Goal: Transaction & Acquisition: Purchase product/service

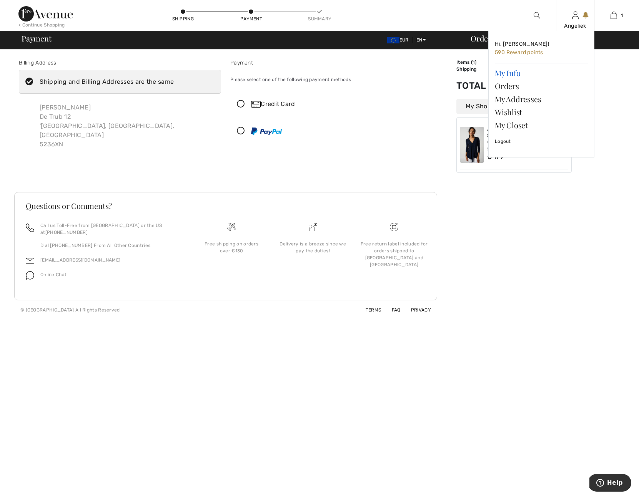
click at [500, 74] on link "My Info" at bounding box center [541, 73] width 93 height 13
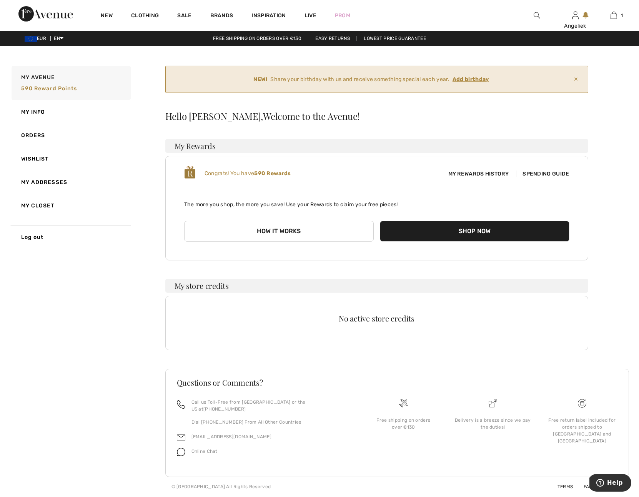
click at [450, 233] on button "Shop Now" at bounding box center [475, 231] width 190 height 21
click at [456, 230] on button "Shop Now" at bounding box center [475, 231] width 190 height 21
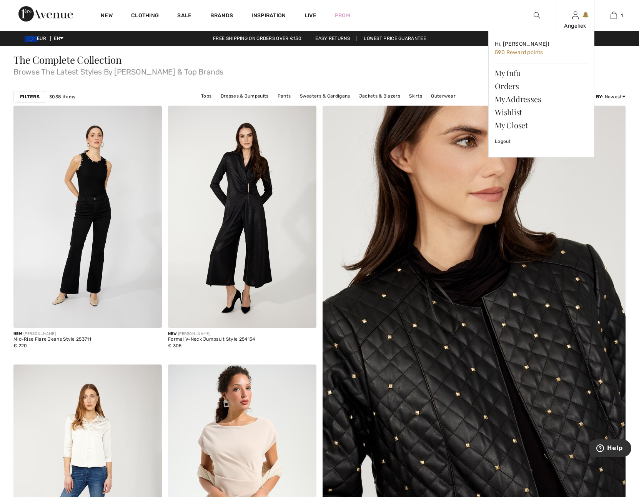
click at [579, 19] on div "Angeliek Hi, Angeliek! 590 Reward points My Info Orders My Addresses Wishlist M…" at bounding box center [575, 15] width 38 height 31
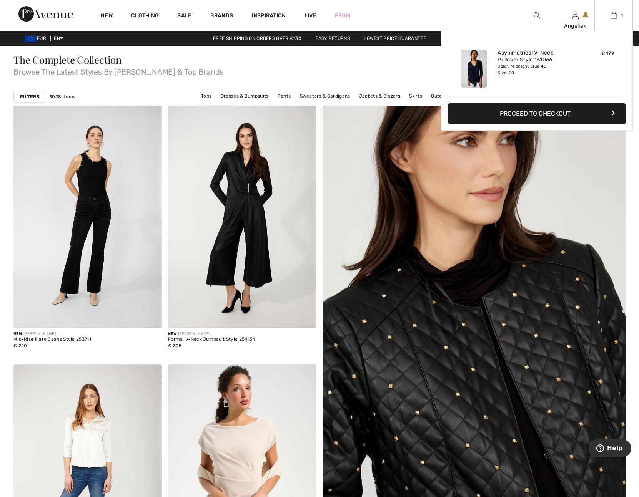
click at [520, 112] on button "Proceed to Checkout" at bounding box center [537, 113] width 179 height 21
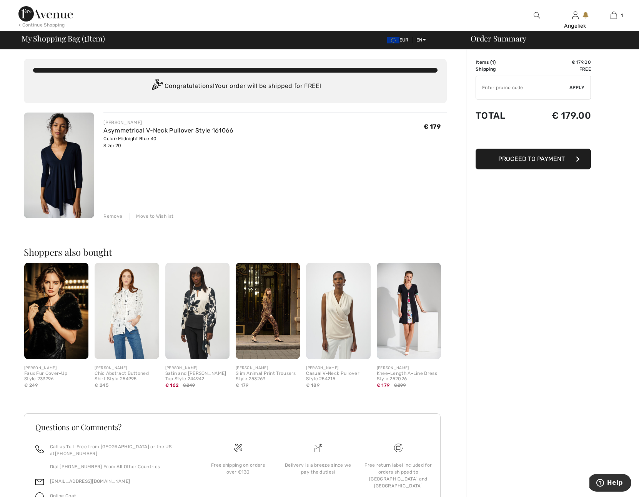
click at [524, 159] on span "Proceed to Payment" at bounding box center [531, 158] width 67 height 7
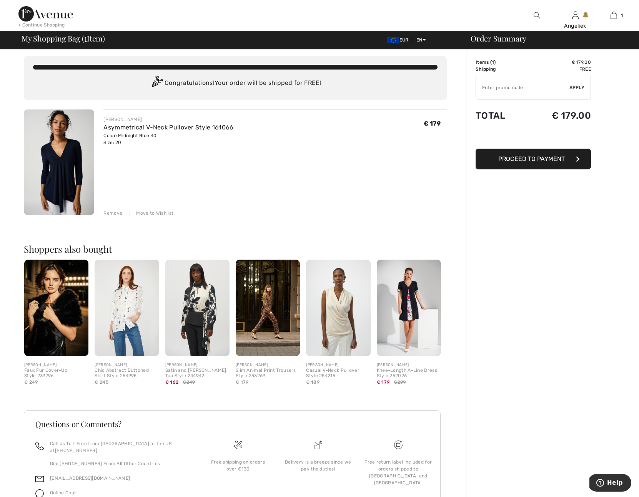
scroll to position [3, 0]
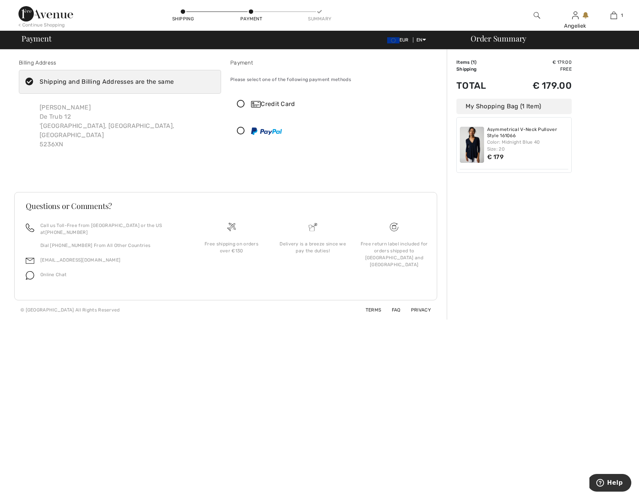
click at [244, 103] on icon at bounding box center [241, 104] width 20 height 8
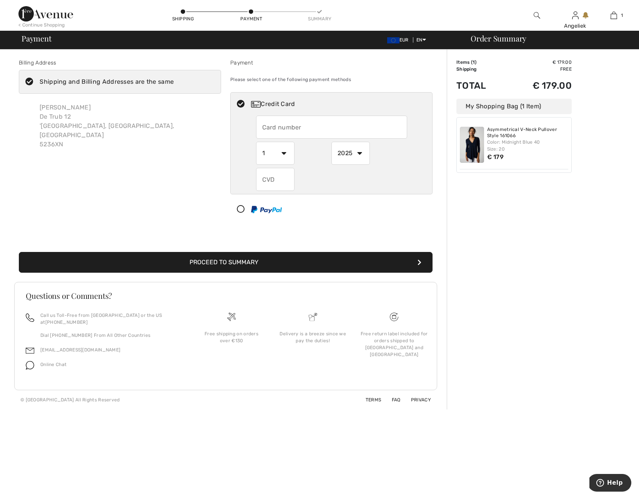
click at [290, 135] on input "text" at bounding box center [331, 127] width 151 height 23
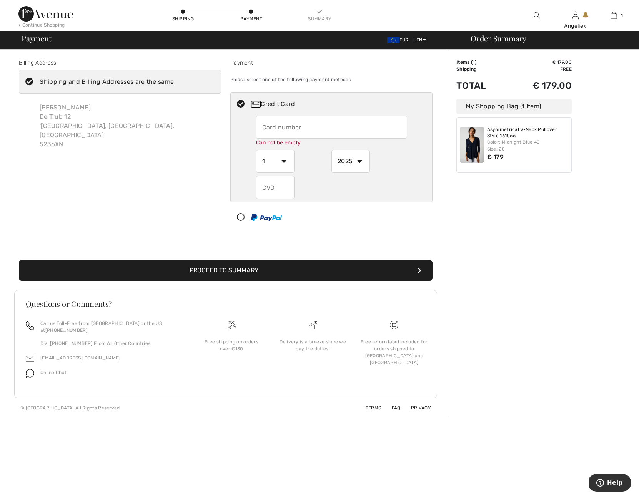
type input "[CREDIT_CARD_NUMBER]"
select select "11"
select select "2027"
type input "379"
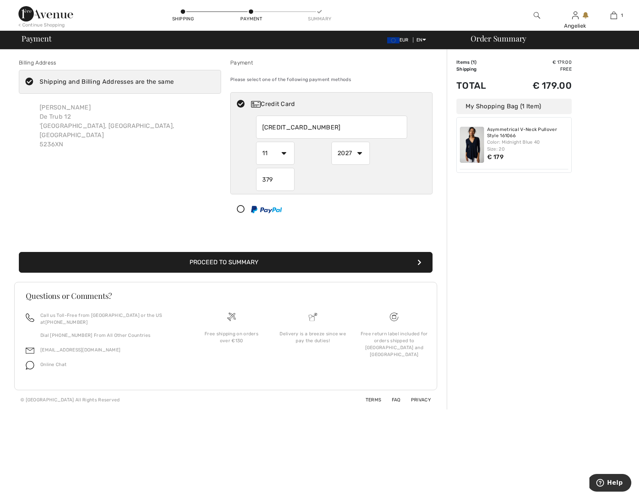
click at [212, 263] on button "Proceed to Summary" at bounding box center [226, 262] width 414 height 21
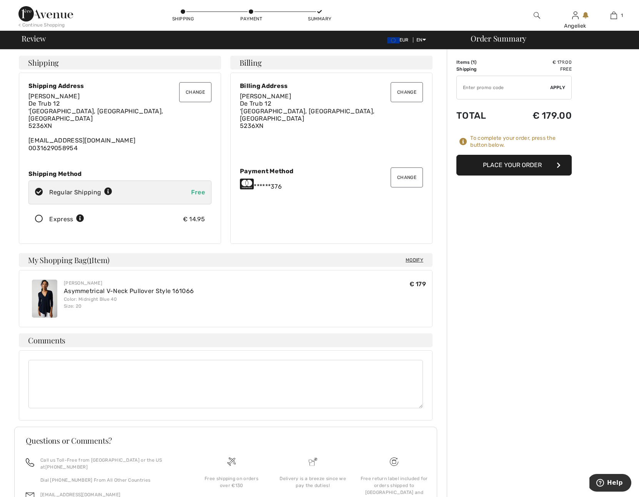
click at [477, 163] on button "Place Your Order" at bounding box center [513, 165] width 115 height 21
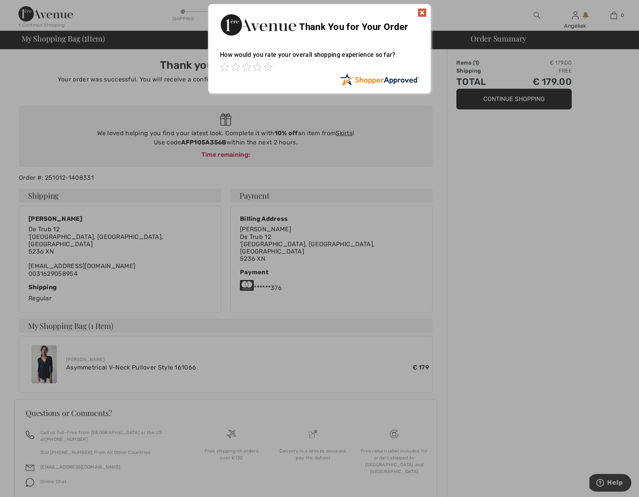
click at [423, 12] on img at bounding box center [422, 12] width 9 height 9
